Goal: Find specific page/section: Find specific page/section

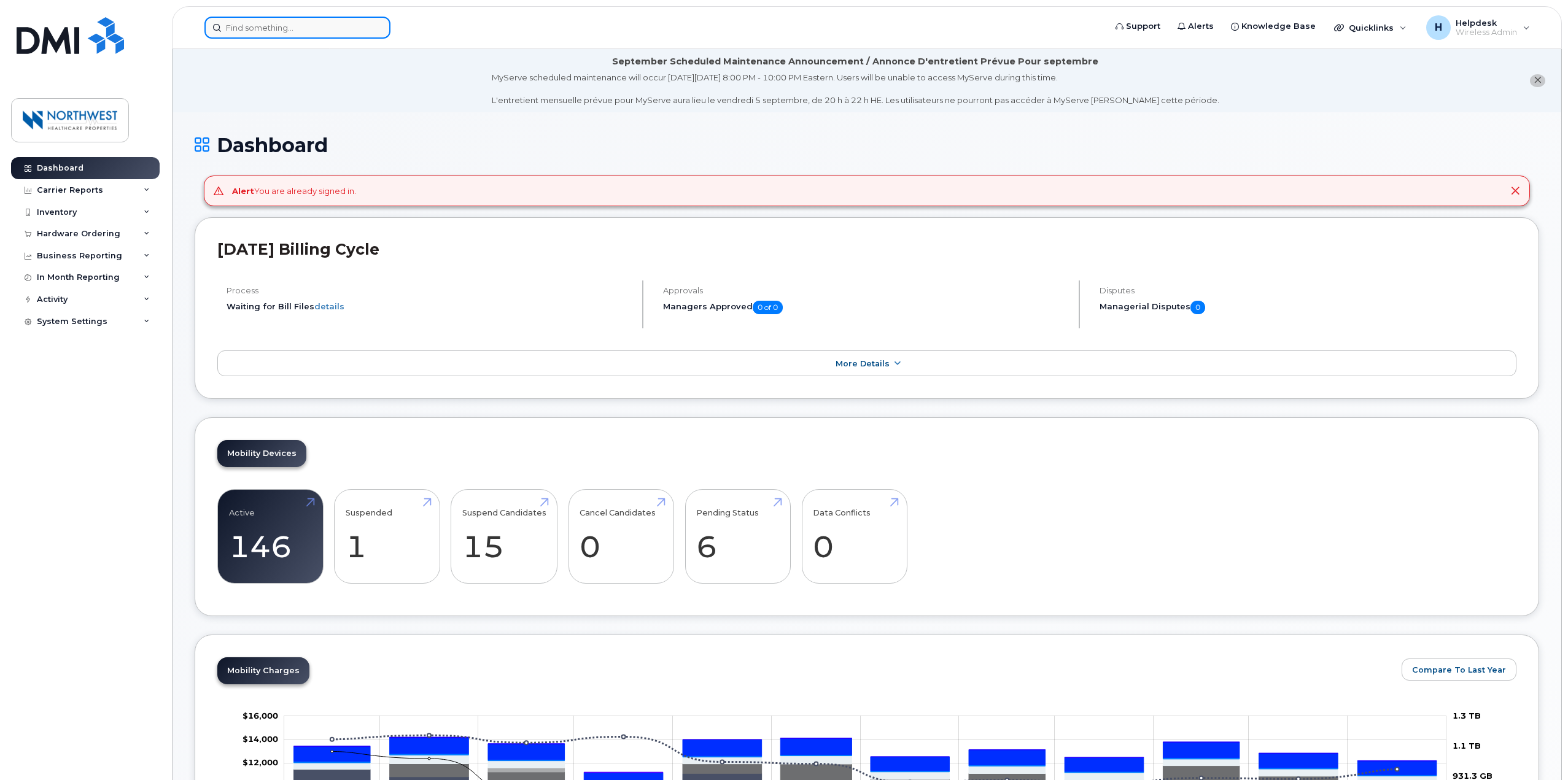
click at [351, 21] on input at bounding box center [297, 27] width 186 height 22
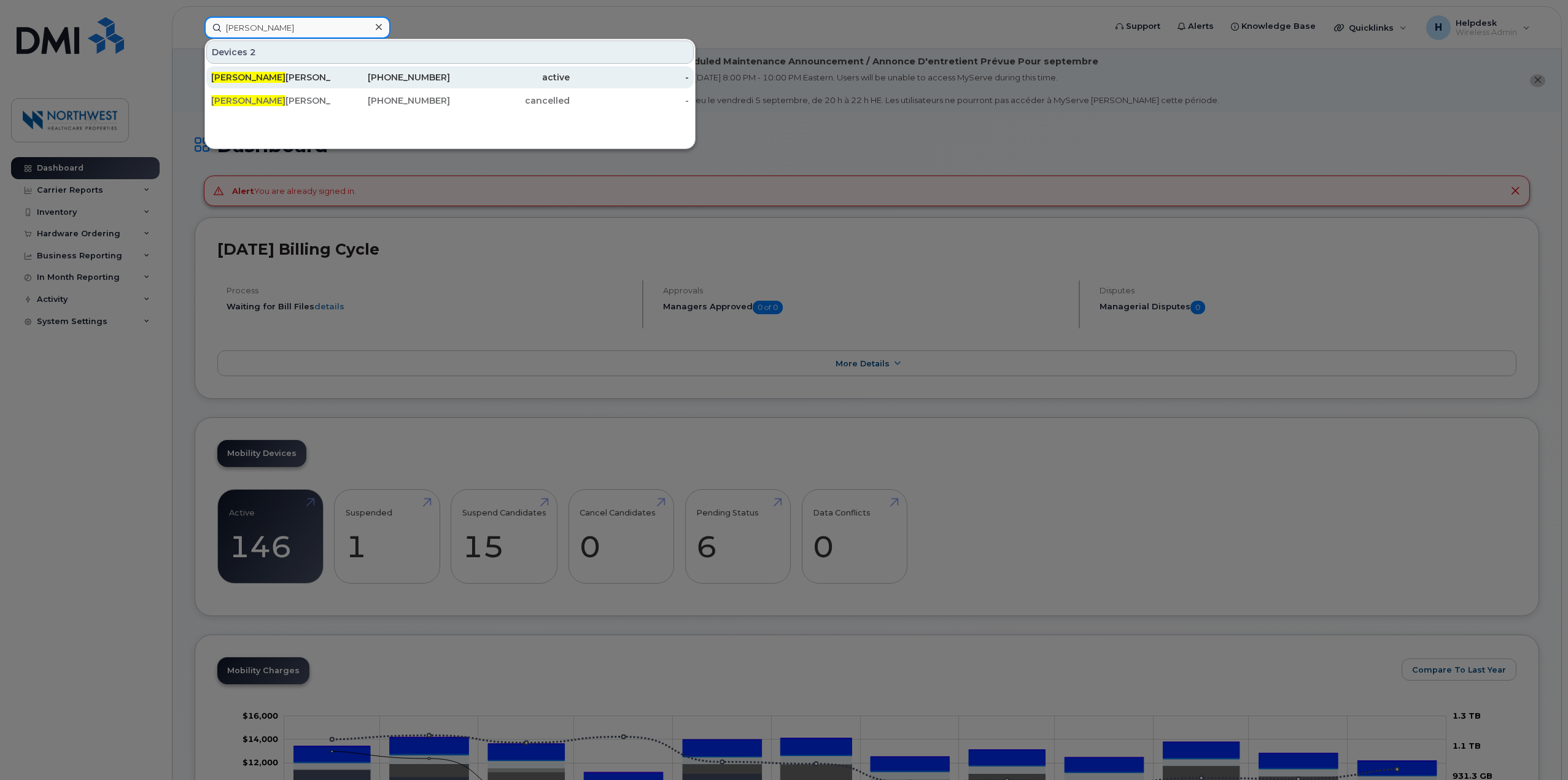
type input "[PERSON_NAME]"
drag, startPoint x: 361, startPoint y: 83, endPoint x: 411, endPoint y: 83, distance: 50.0
click at [361, 83] on div "[PHONE_NUMBER]" at bounding box center [391, 77] width 120 height 22
